Goal: Find contact information

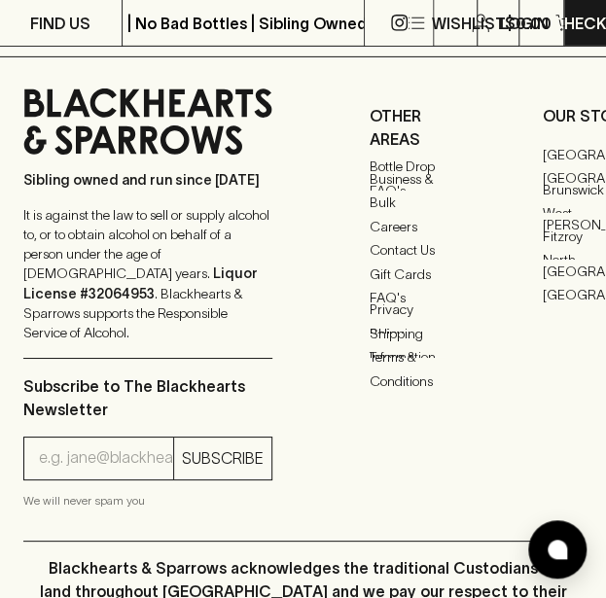
scroll to position [5180, 61]
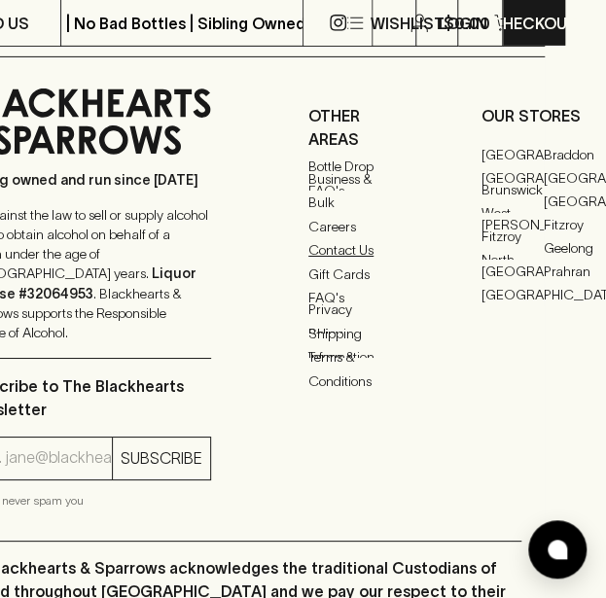
click at [327, 262] on link "Contact Us" at bounding box center [346, 249] width 76 height 23
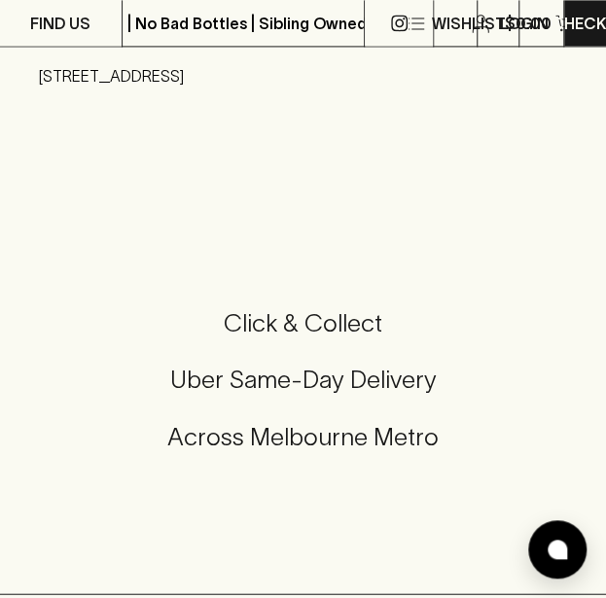
scroll to position [389, 0]
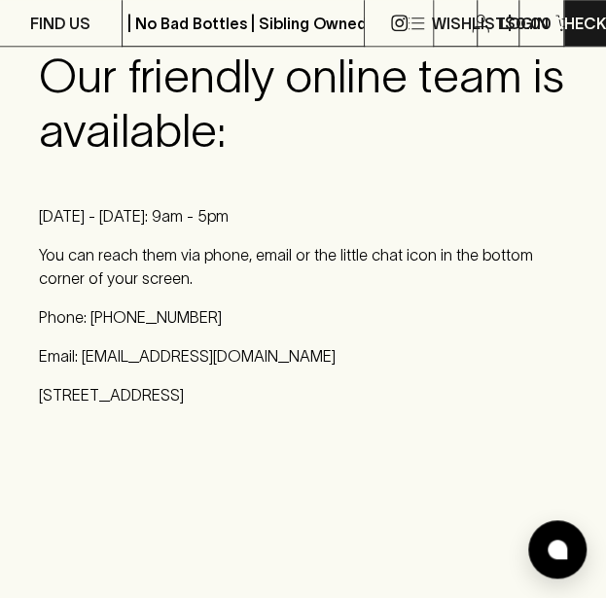
click at [210, 251] on p "You can reach them via phone, email or the little chat icon in the bottom corne…" at bounding box center [303, 266] width 528 height 47
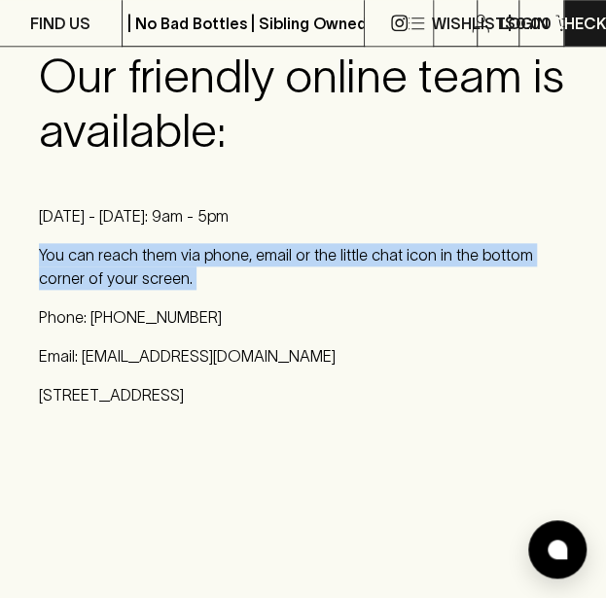
click at [210, 251] on p "You can reach them via phone, email or the little chat icon in the bottom corne…" at bounding box center [303, 266] width 528 height 47
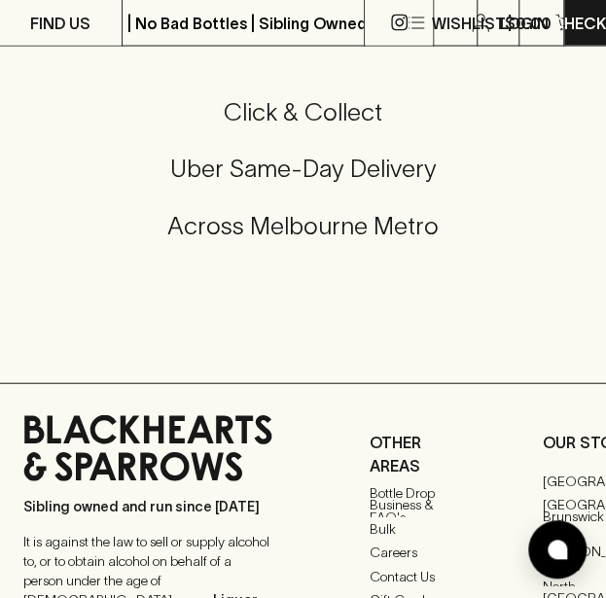
scroll to position [0, 0]
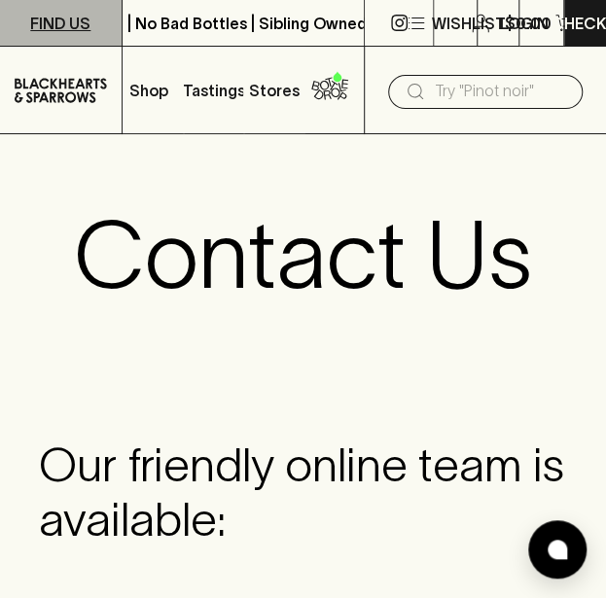
click at [58, 40] on link "FIND US" at bounding box center [61, 23] width 122 height 46
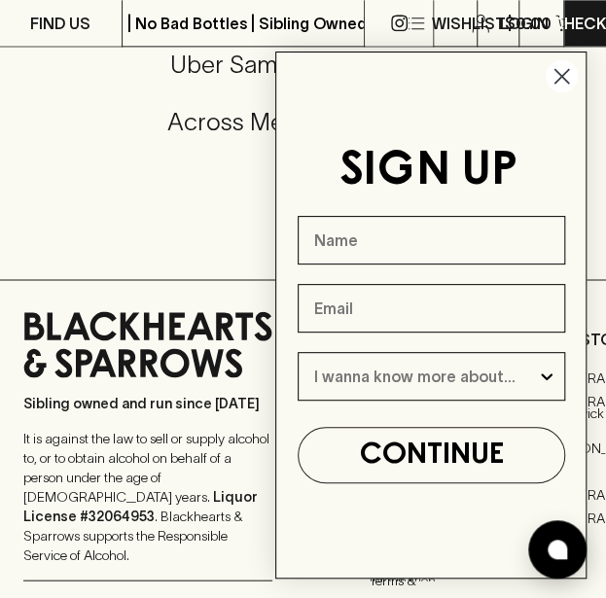
scroll to position [3084, 0]
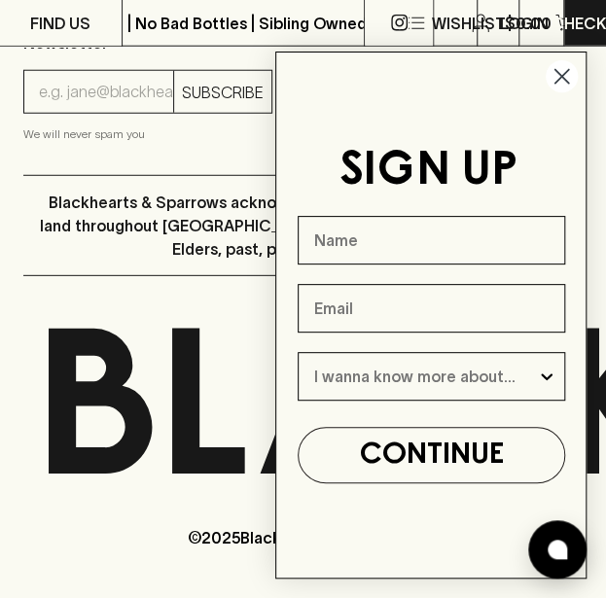
click at [570, 77] on circle "Close dialog" at bounding box center [561, 76] width 32 height 32
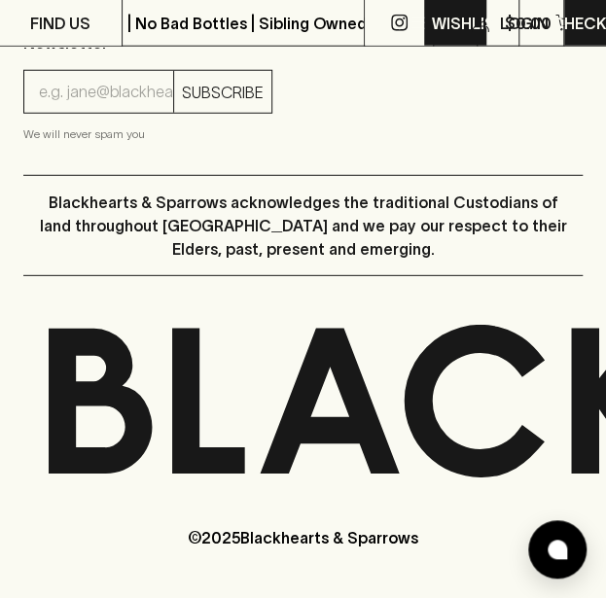
click at [409, 29] on icon "button" at bounding box center [415, 23] width 23 height 23
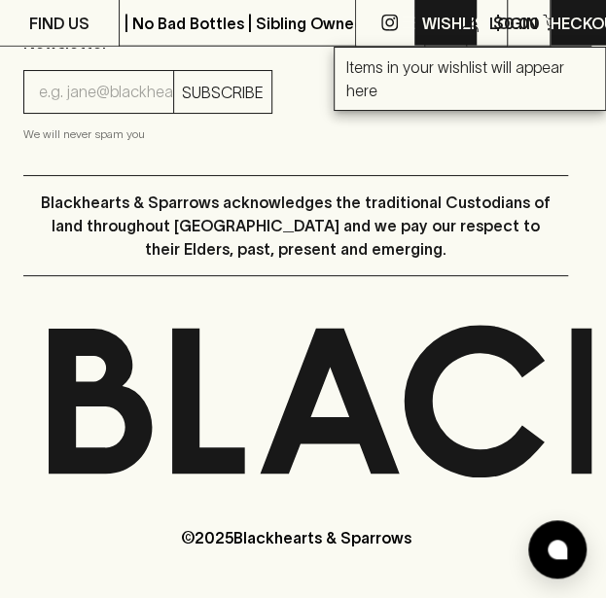
scroll to position [3068, 0]
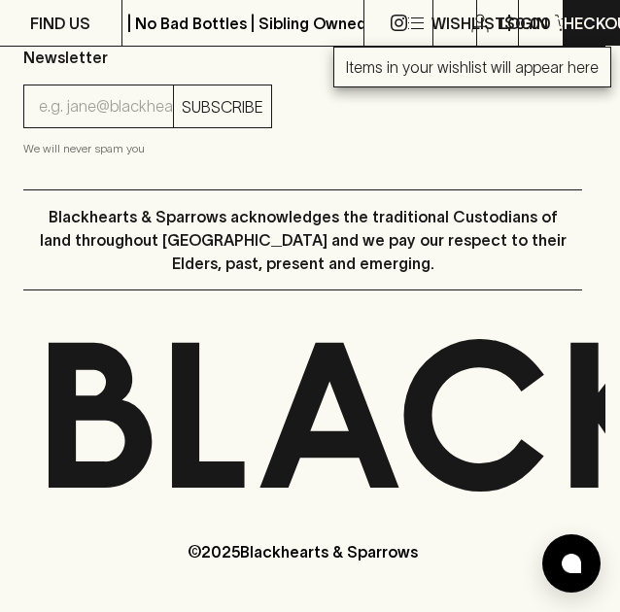
click at [413, 26] on div at bounding box center [310, 306] width 620 height 612
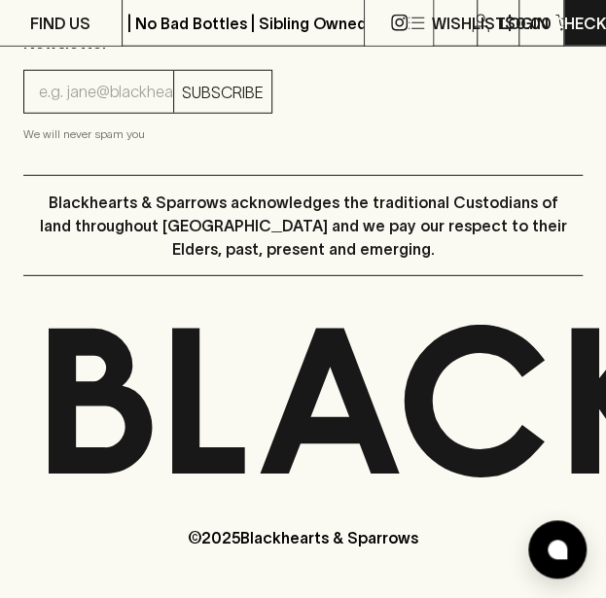
scroll to position [3084, 0]
click at [411, 24] on icon "button" at bounding box center [415, 23] width 23 height 23
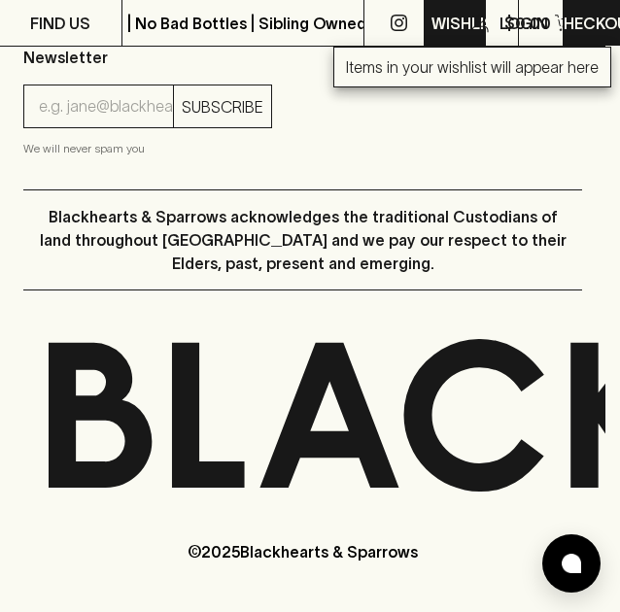
click at [411, 24] on div at bounding box center [310, 306] width 620 height 612
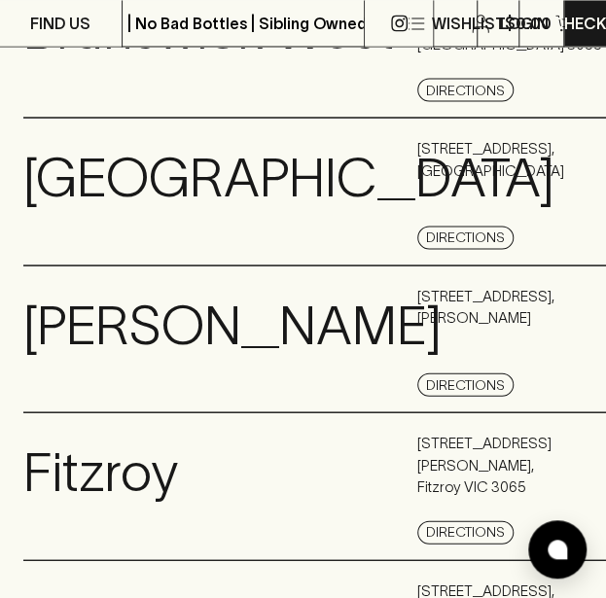
scroll to position [0, 0]
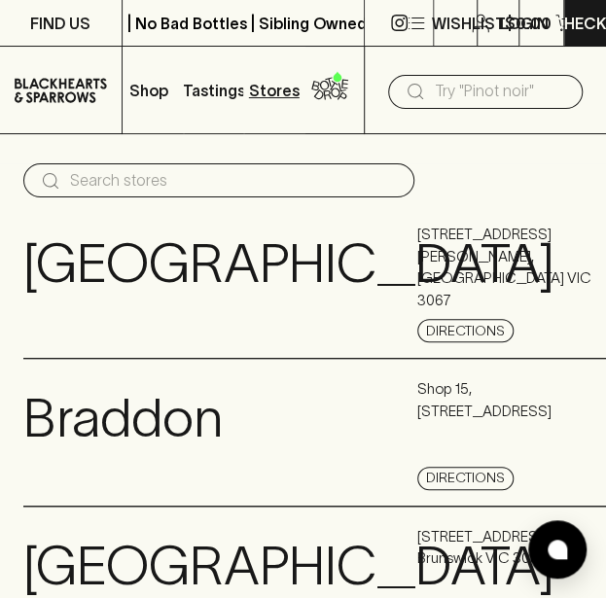
click at [43, 94] on icon at bounding box center [61, 90] width 92 height 24
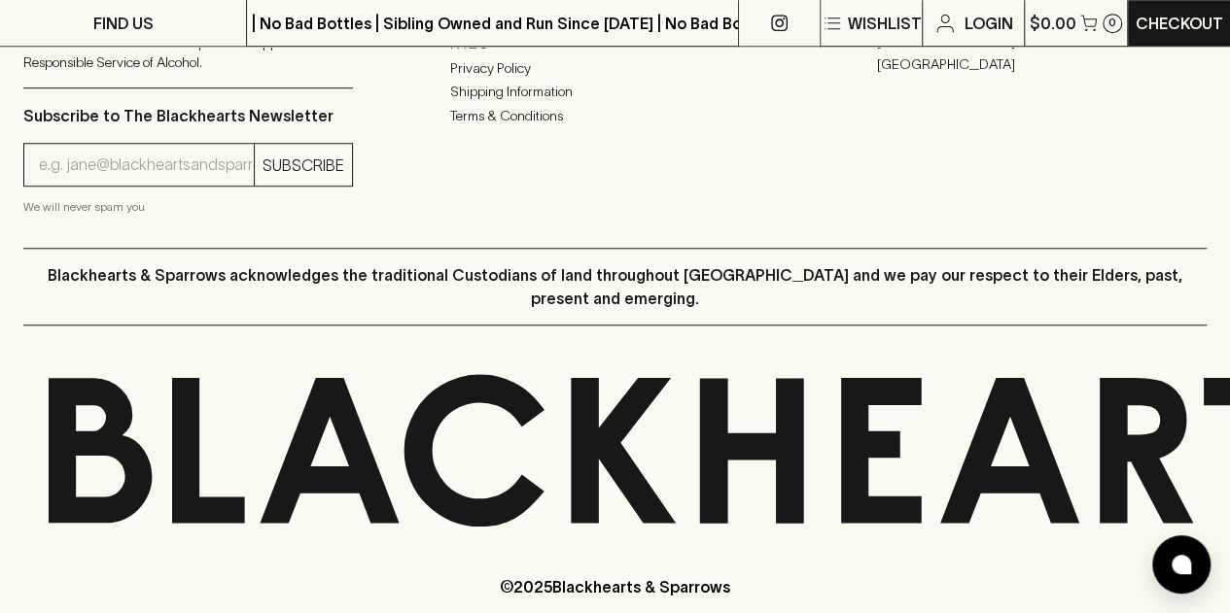
scroll to position [4153, 0]
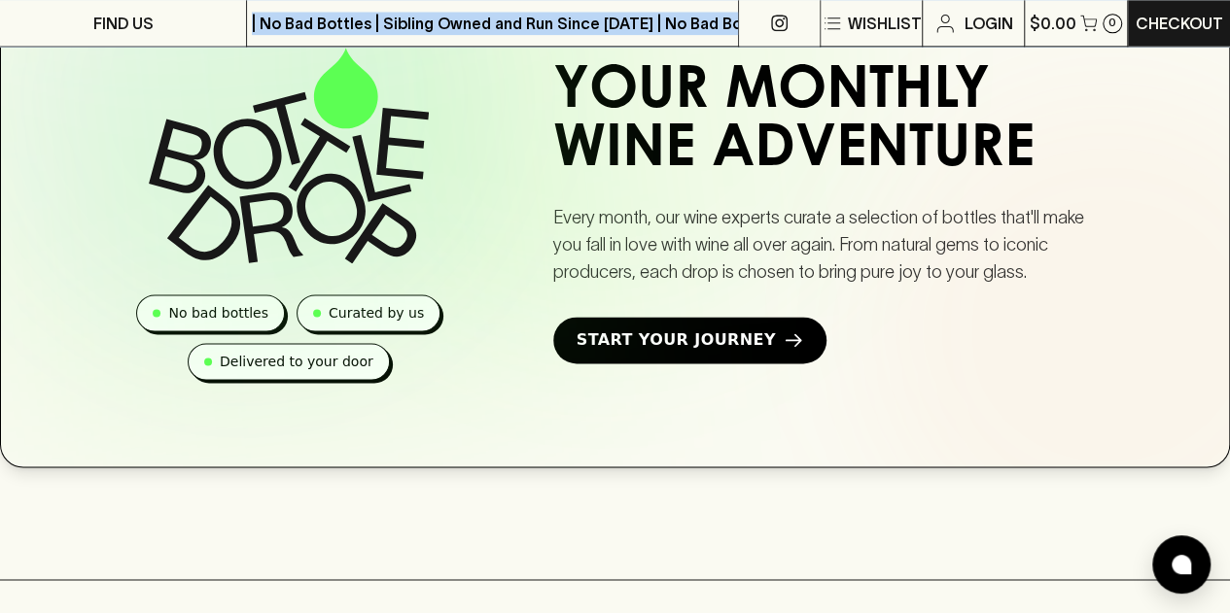
scroll to position [1426, 0]
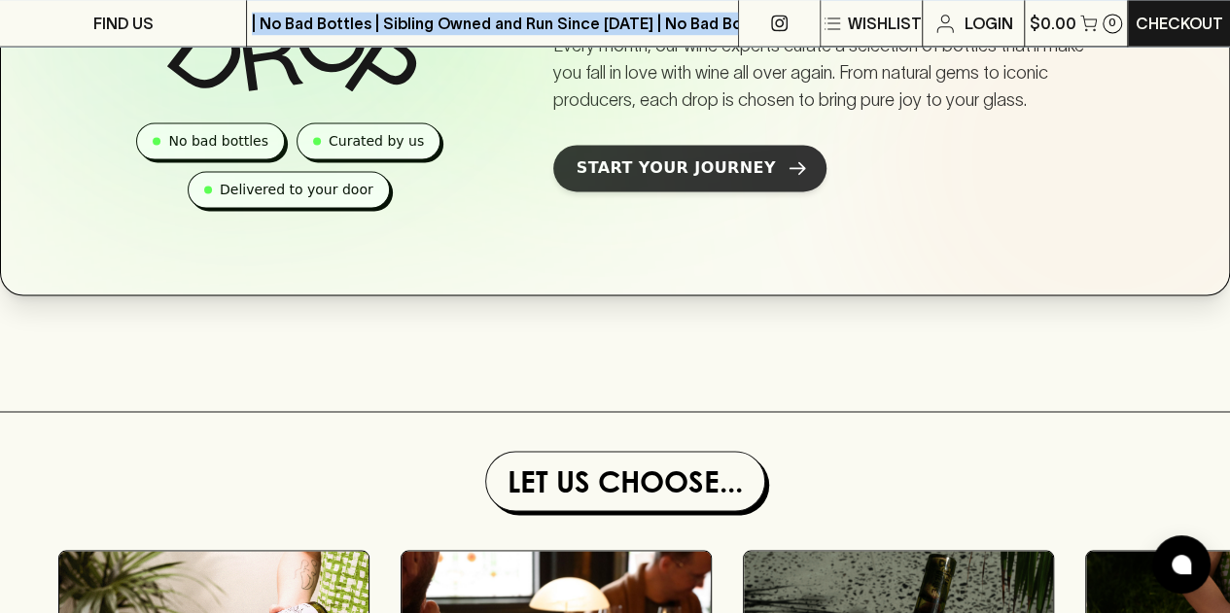
click at [605, 180] on span "Start Your Journey" at bounding box center [675, 168] width 199 height 23
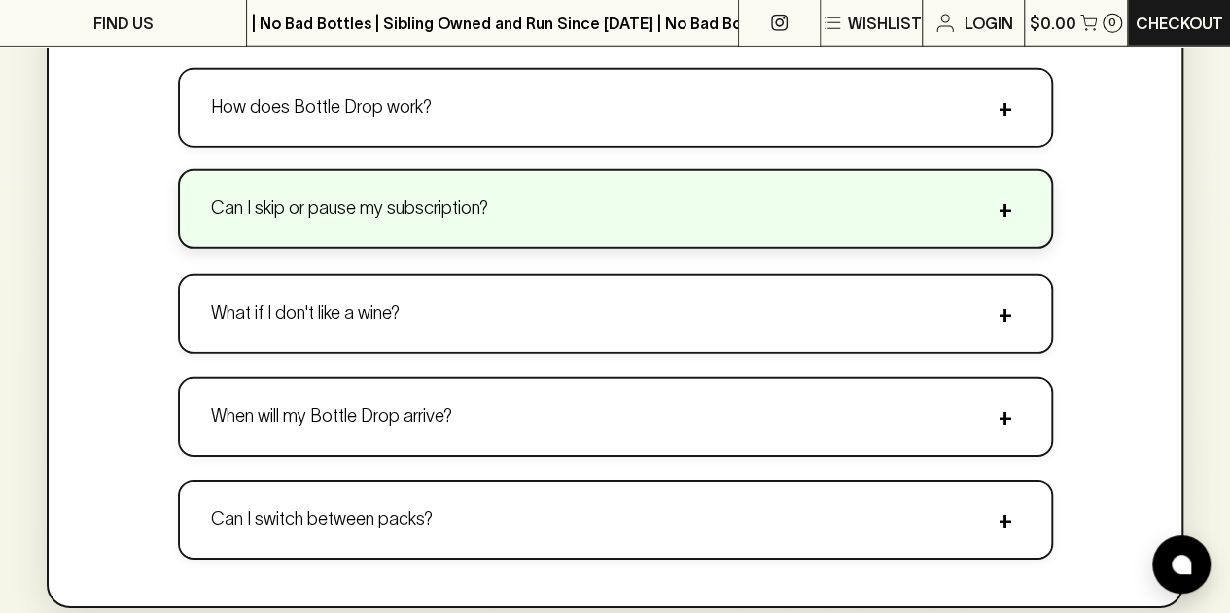
scroll to position [2689, 0]
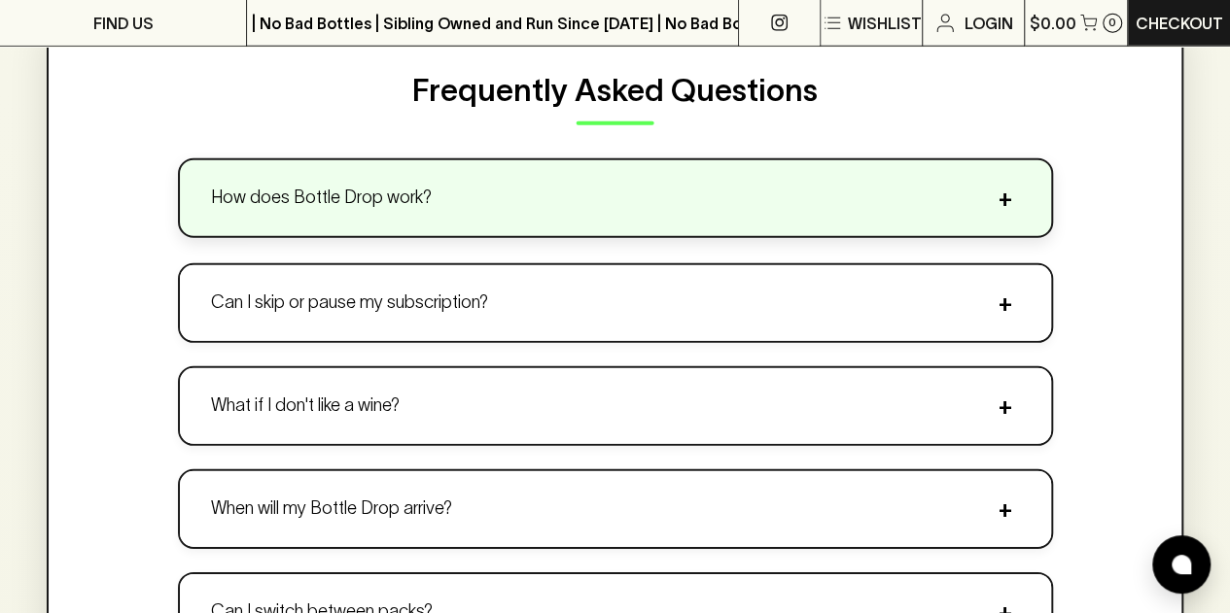
click at [391, 194] on p "How does Bottle Drop work?" at bounding box center [321, 198] width 221 height 26
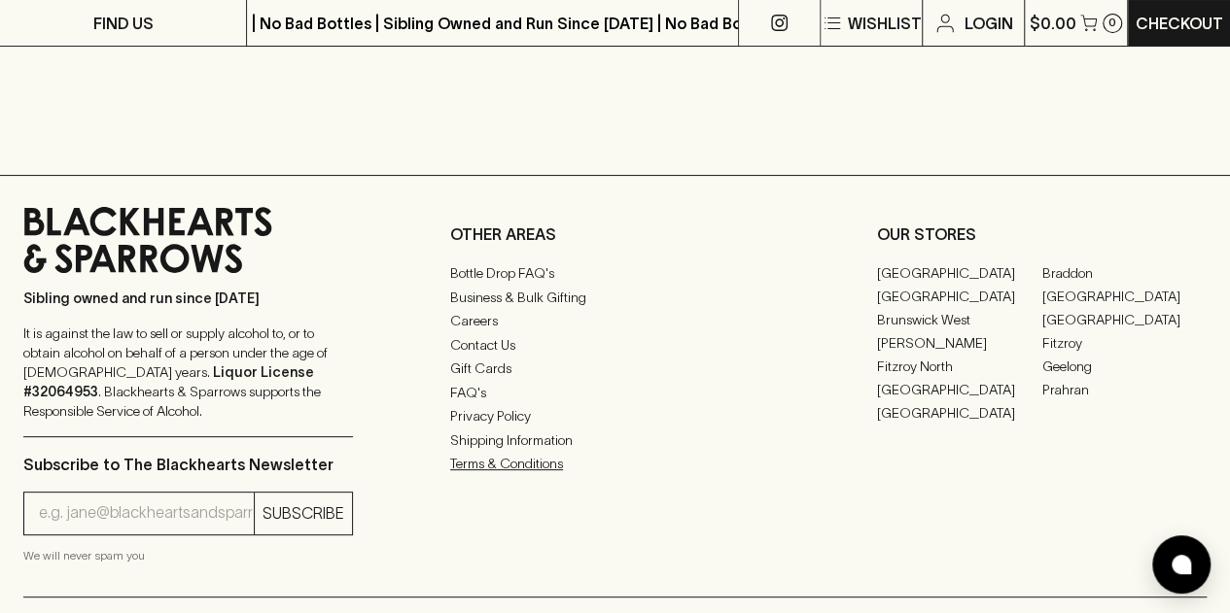
scroll to position [3787, 0]
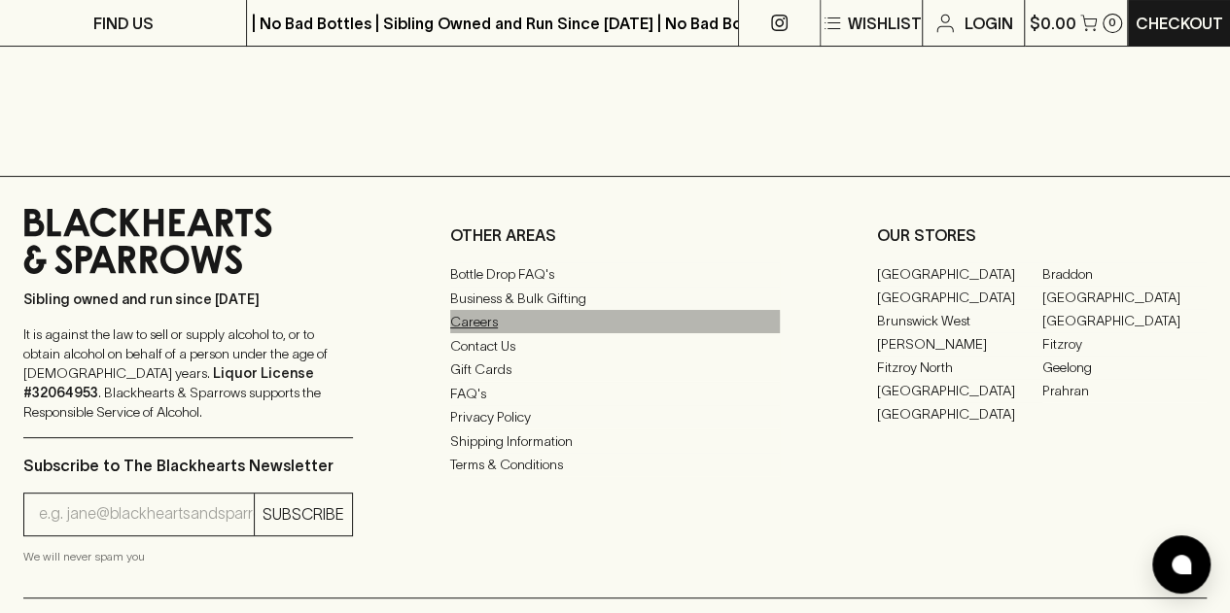
click at [487, 326] on link "Careers" at bounding box center [615, 321] width 330 height 23
